Goal: Task Accomplishment & Management: Manage account settings

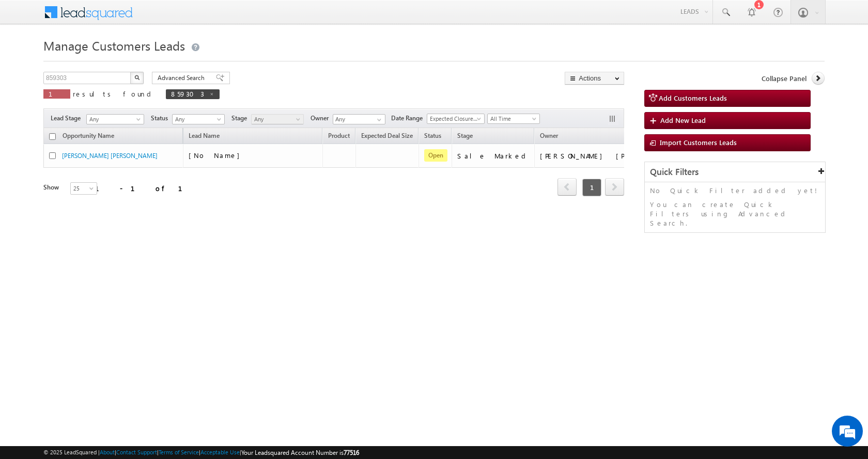
click at [64, 71] on div "Manage Customers Leads 859303 X 1 results found 859303 Advanced Search Advanced…" at bounding box center [433, 164] width 781 height 258
drag, startPoint x: 0, startPoint y: 0, endPoint x: 64, endPoint y: 76, distance: 99.7
click at [64, 72] on div "Manage Customers Leads 859303 X 1 results found 859303 Advanced Search Advanced…" at bounding box center [433, 164] width 781 height 258
click at [62, 77] on input "859303" at bounding box center [87, 78] width 88 height 12
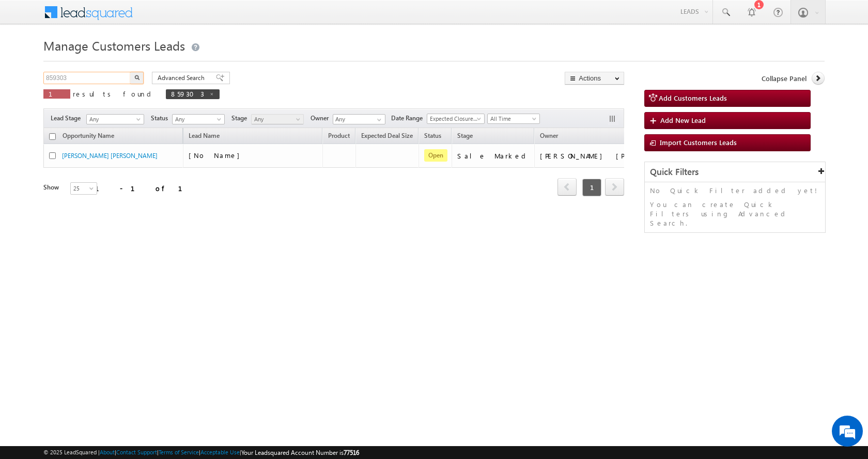
paste input "62280"
type input "862280"
click at [130, 72] on button "button" at bounding box center [136, 78] width 13 height 12
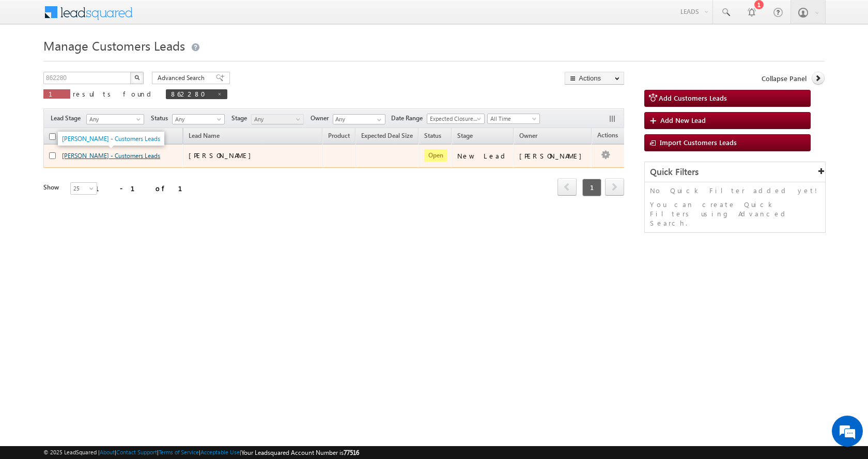
click at [87, 153] on link "BHUPENDRA NEGI - Customers Leads" at bounding box center [111, 156] width 98 height 8
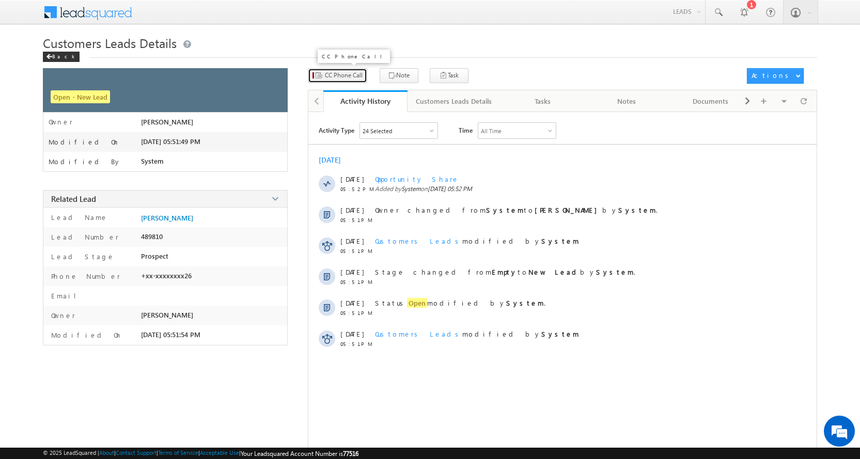
click at [351, 77] on span "CC Phone Call" at bounding box center [344, 75] width 38 height 9
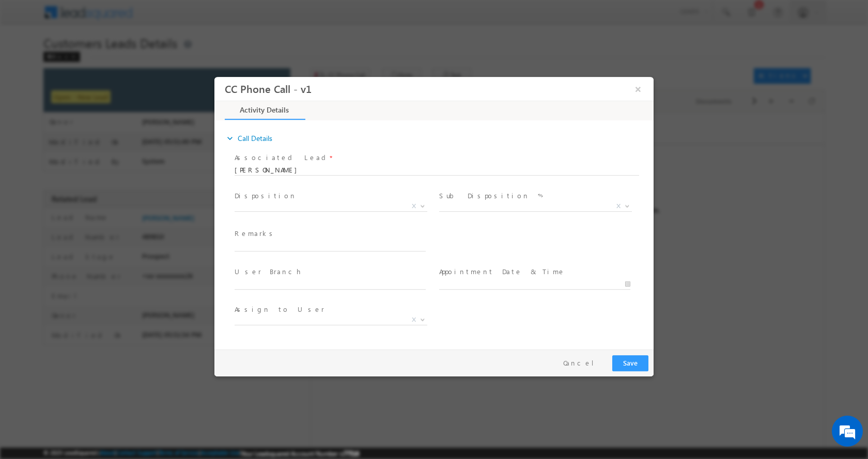
click at [262, 239] on div "Remarks *" at bounding box center [334, 240] width 200 height 24
click at [265, 247] on input "text" at bounding box center [329, 246] width 191 height 10
paste input "[PERSON_NAME]-8954642126-HOME CONSTRUCTION-LOAN-40 L-PV-60 L-REG-[PERSON_NAME]-…"
type input "[PERSON_NAME]-8954642126-HOME CONSTRUCTION-LOAN-40 L-PV-60 L-REG-[PERSON_NAME]-…"
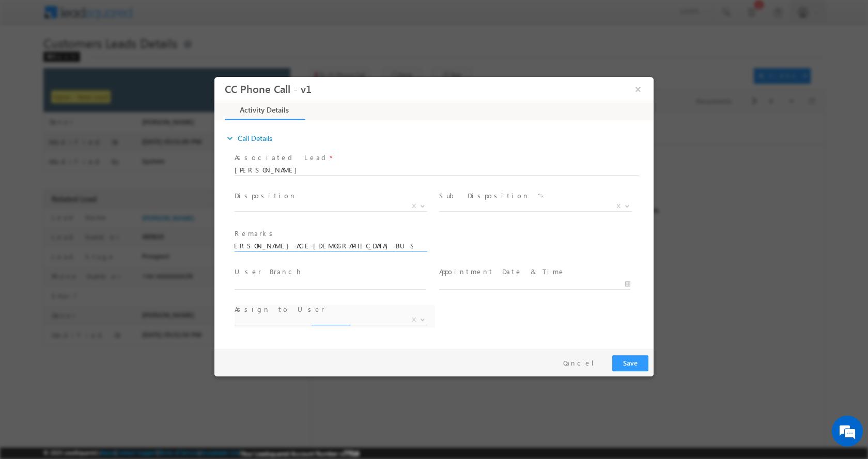
select select "[PERSON_NAME][EMAIL_ADDRESS][DOMAIN_NAME]"
type input "[PERSON_NAME]-8954642126-HOME CONSTRUCTION-LOAN-40 L-PV-60 L-REG-[PERSON_NAME]-…"
click at [423, 206] on b at bounding box center [422, 206] width 6 height 4
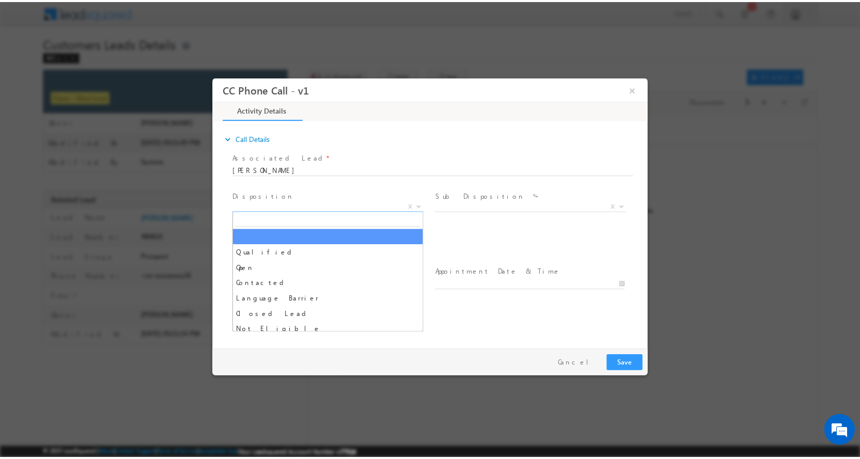
scroll to position [0, 0]
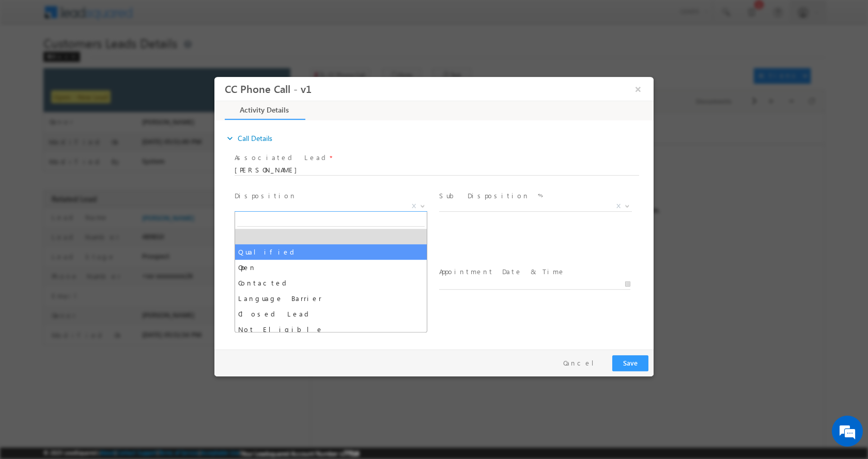
select select "Qualified"
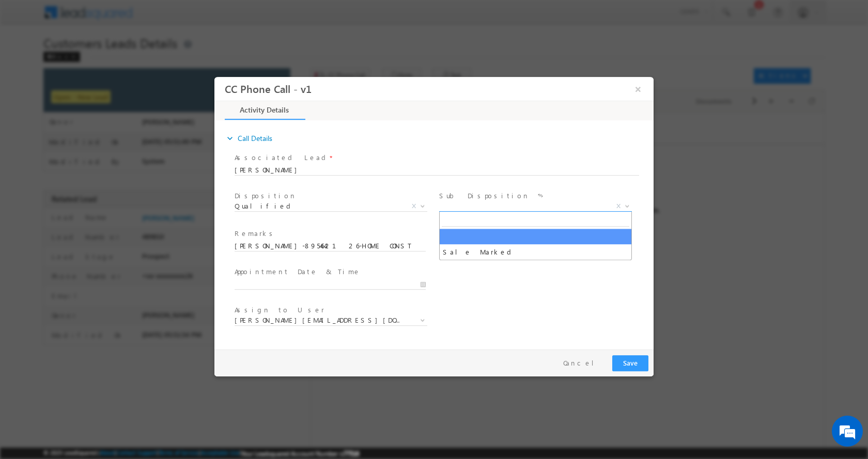
click at [630, 207] on span at bounding box center [626, 205] width 10 height 13
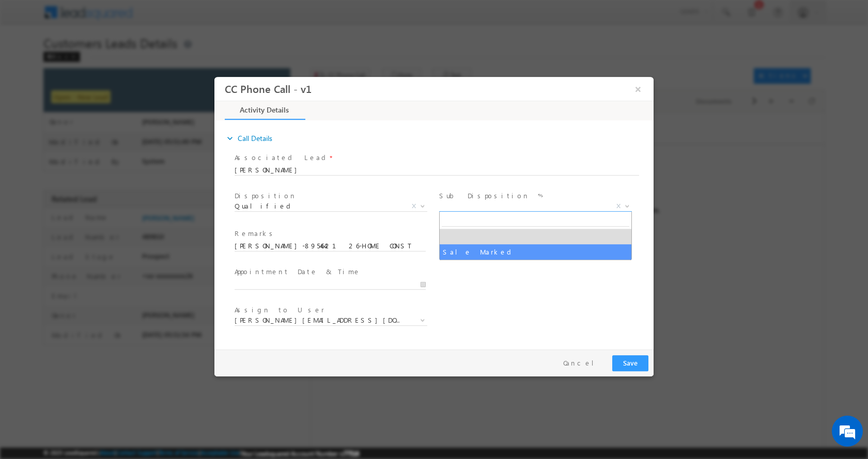
select select "Sale Marked"
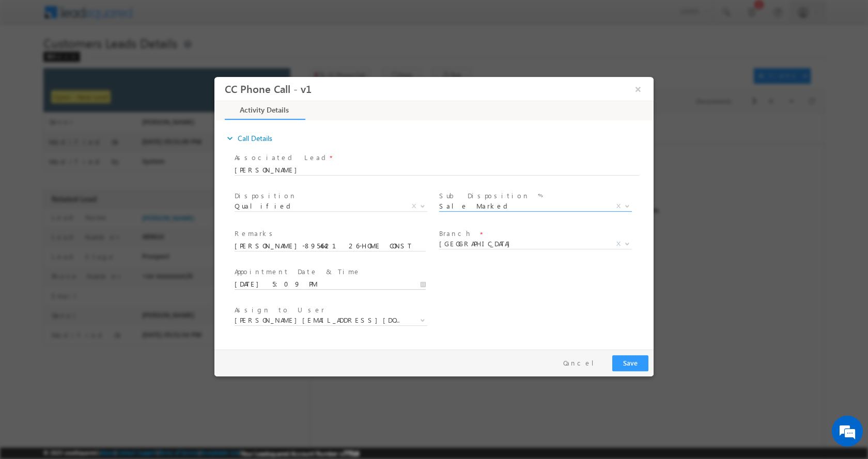
click at [424, 285] on input "[DATE] 5:09 PM" at bounding box center [329, 284] width 191 height 10
type input "[DATE] 4:09 PM"
type input "04"
click at [275, 273] on span at bounding box center [273, 275] width 7 height 8
type input "[DATE] 3:09 PM"
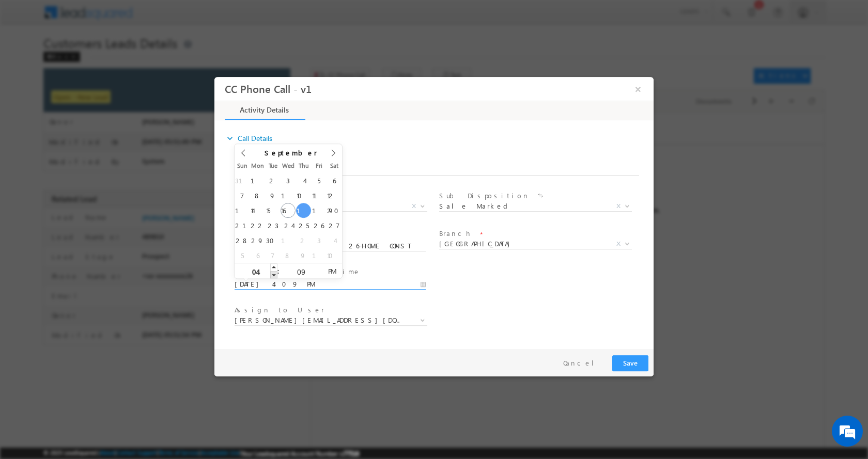
type input "03"
click at [275, 273] on span at bounding box center [273, 275] width 7 height 8
type input "[DATE] 2:09 PM"
type input "02"
click at [275, 273] on span at bounding box center [273, 275] width 7 height 8
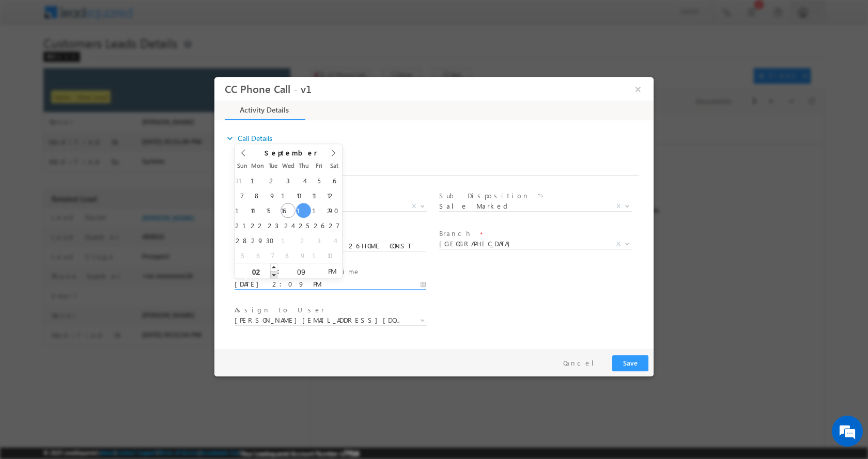
type input "[DATE] 1:09 PM"
type input "01"
click at [275, 273] on span at bounding box center [273, 275] width 7 height 8
type input "[DATE] 12:09 PM"
type input "12"
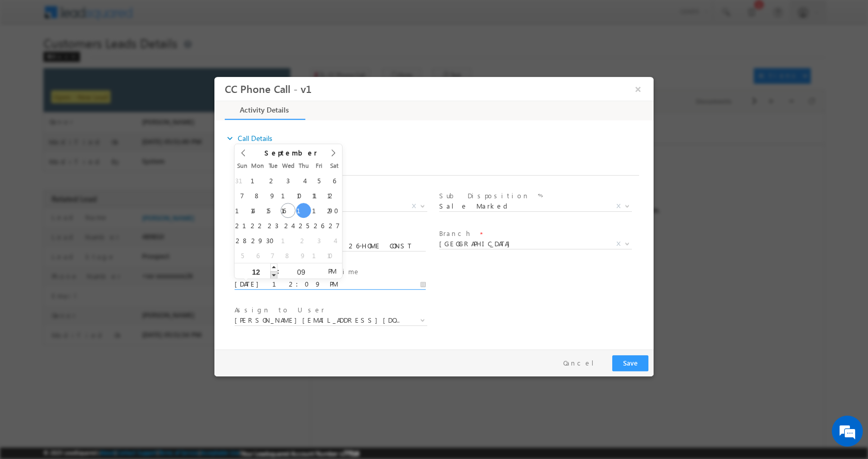
click at [275, 273] on span at bounding box center [273, 275] width 7 height 8
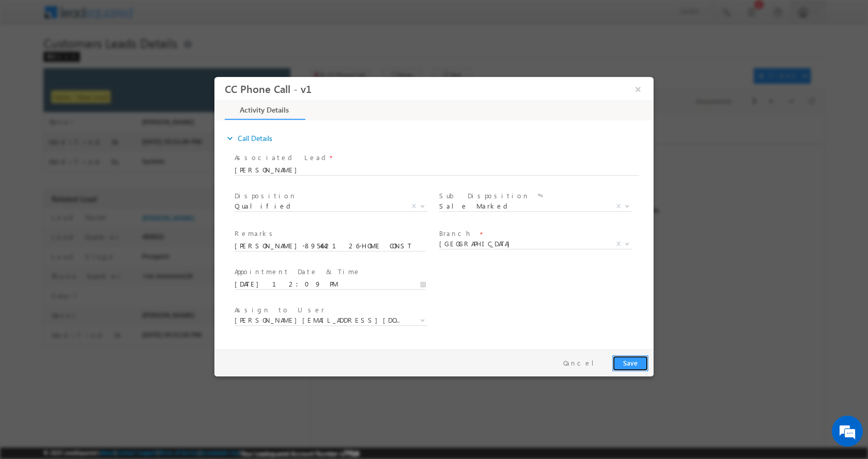
click at [628, 361] on button "Save" at bounding box center [630, 363] width 36 height 16
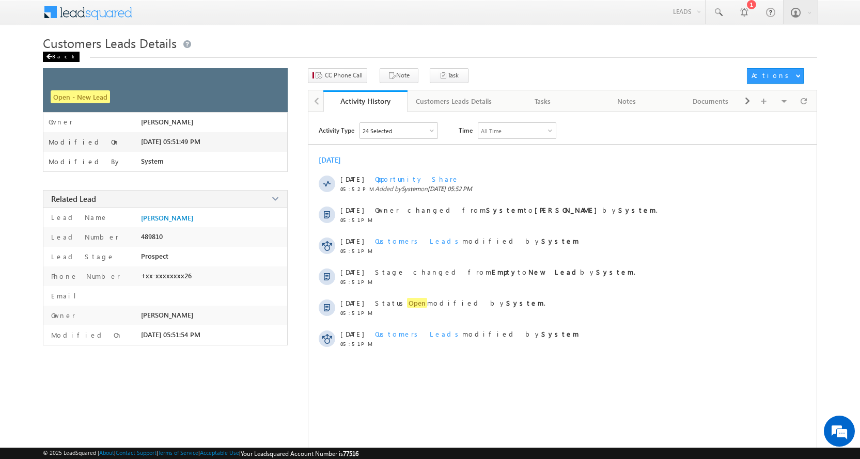
click at [51, 58] on span at bounding box center [49, 56] width 6 height 5
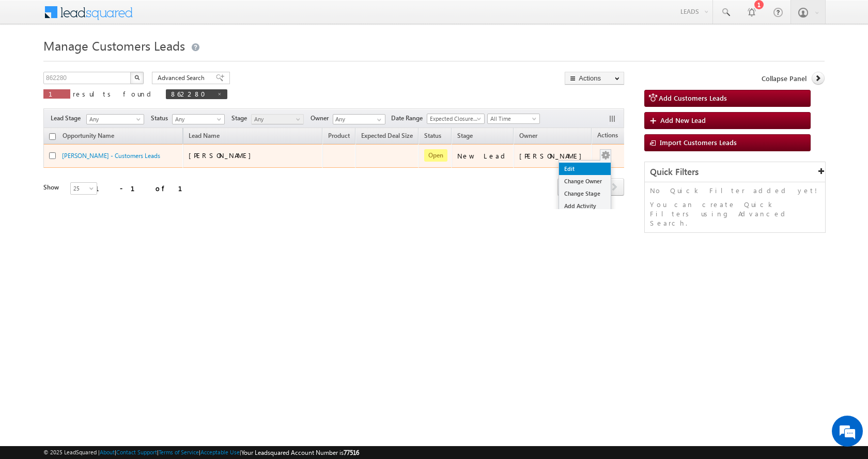
click at [572, 166] on link "Edit" at bounding box center [585, 169] width 52 height 12
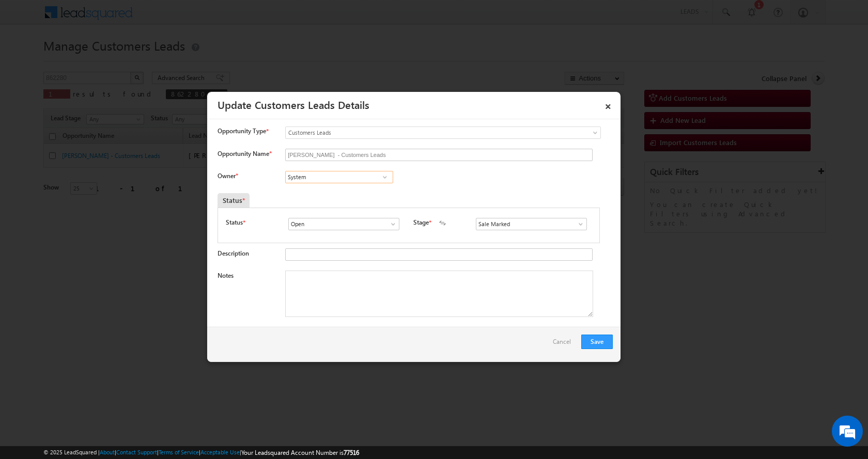
click at [316, 178] on input "System" at bounding box center [339, 177] width 108 height 12
paste input "Rohit Kumar"
type input "Rohit Kumar"
click at [339, 308] on textarea "Notes" at bounding box center [439, 294] width 308 height 46
paste textarea "[PERSON_NAME]-8954642126-HOME CONSTRUCTION-LOAN-40 L-PV-60 L-REG-[PERSON_NAME]-…"
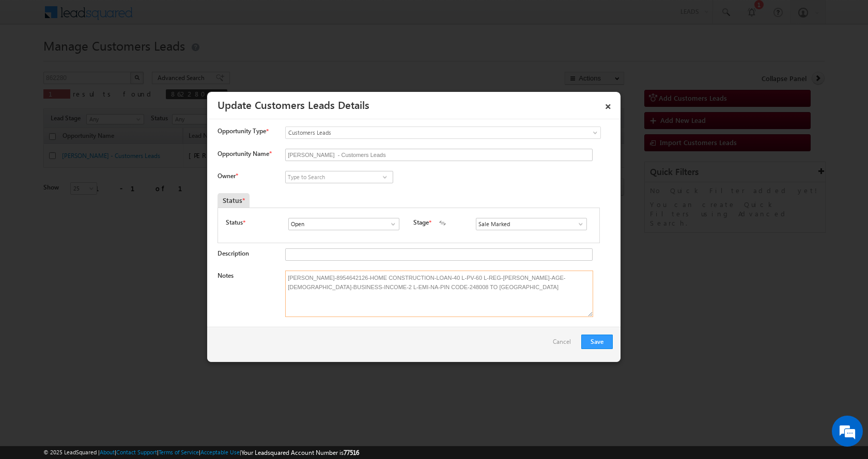
type textarea "[PERSON_NAME]-8954642126-HOME CONSTRUCTION-LOAN-40 L-PV-60 L-REG-[PERSON_NAME]-…"
click at [316, 173] on input at bounding box center [339, 177] width 108 height 12
paste input "Rohit Kumar"
click at [336, 194] on span "rohit.kumar1@sgrlimited.in" at bounding box center [335, 197] width 93 height 8
type input "Rohit Kumar"
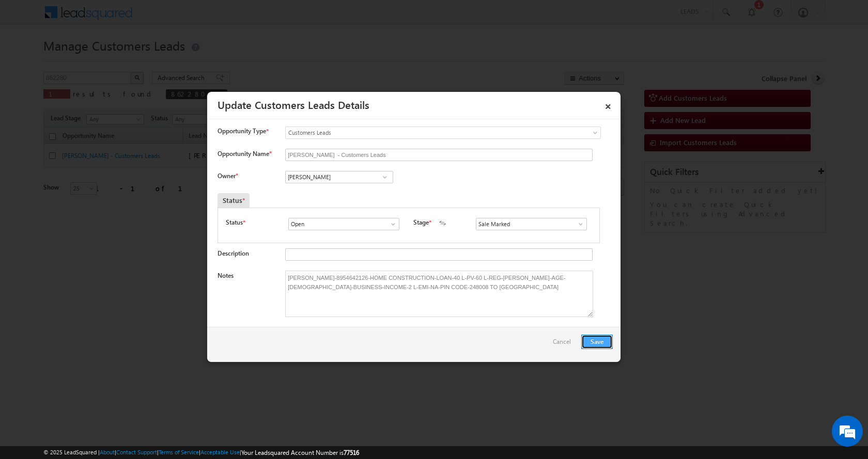
click at [601, 340] on button "Save" at bounding box center [597, 342] width 32 height 14
